Goal: Navigation & Orientation: Find specific page/section

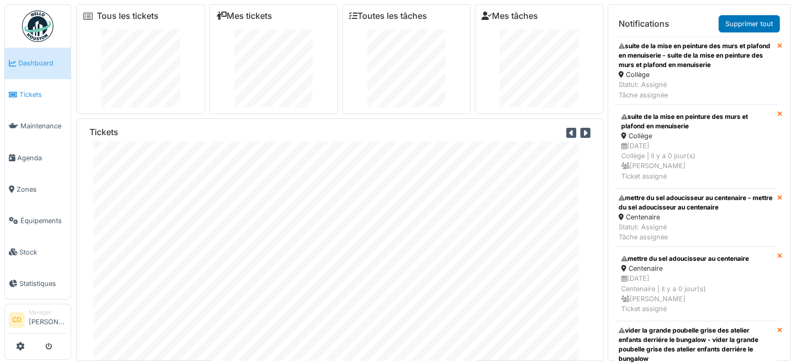
click at [38, 94] on span "Tickets" at bounding box center [42, 94] width 47 height 10
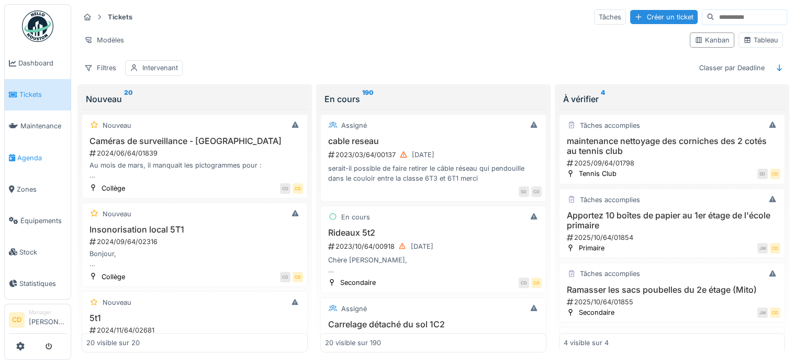
click at [16, 153] on li "Agenda" at bounding box center [38, 158] width 58 height 10
